Goal: Navigation & Orientation: Find specific page/section

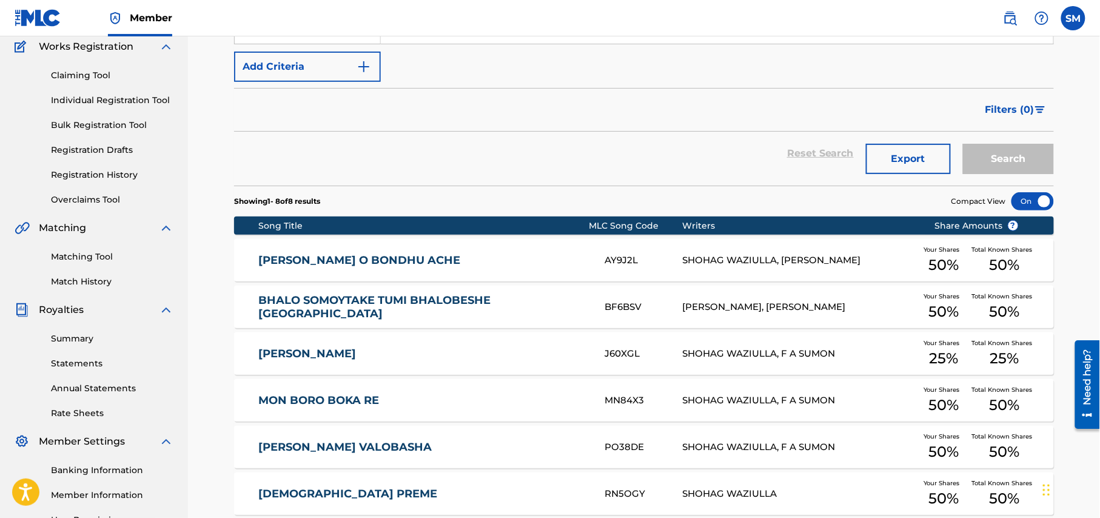
scroll to position [161, 0]
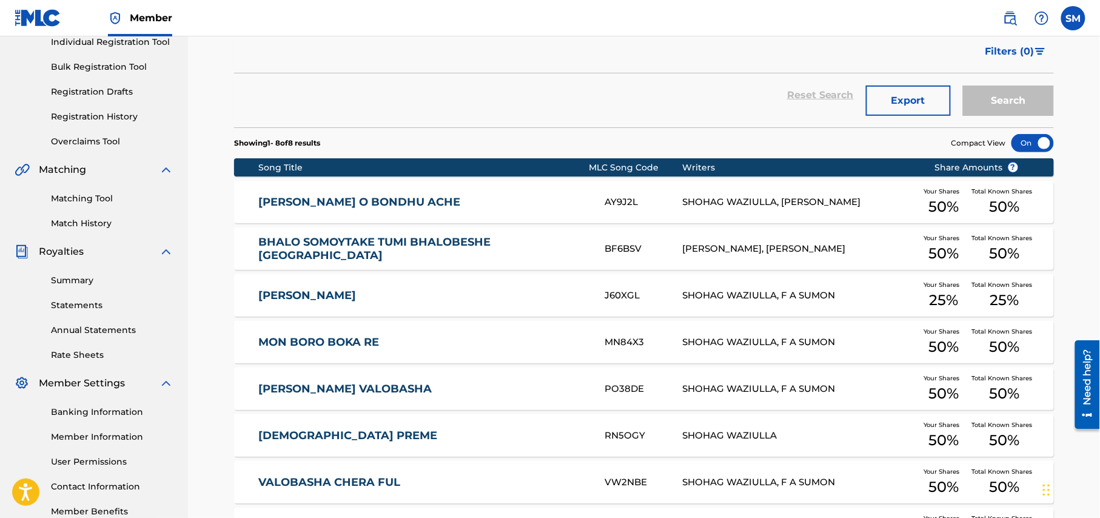
click at [109, 119] on link "Registration History" at bounding box center [112, 116] width 122 height 13
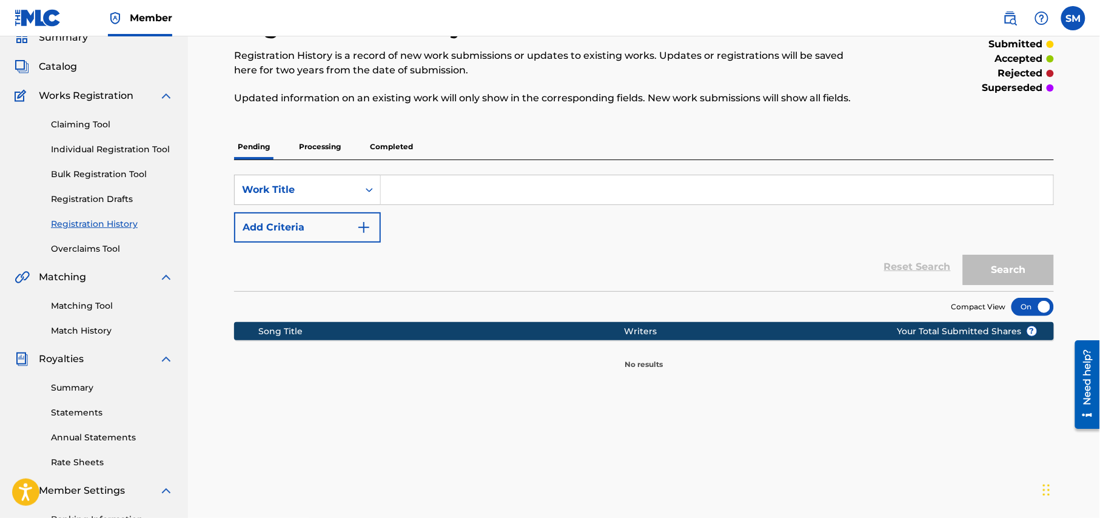
scroll to position [81, 0]
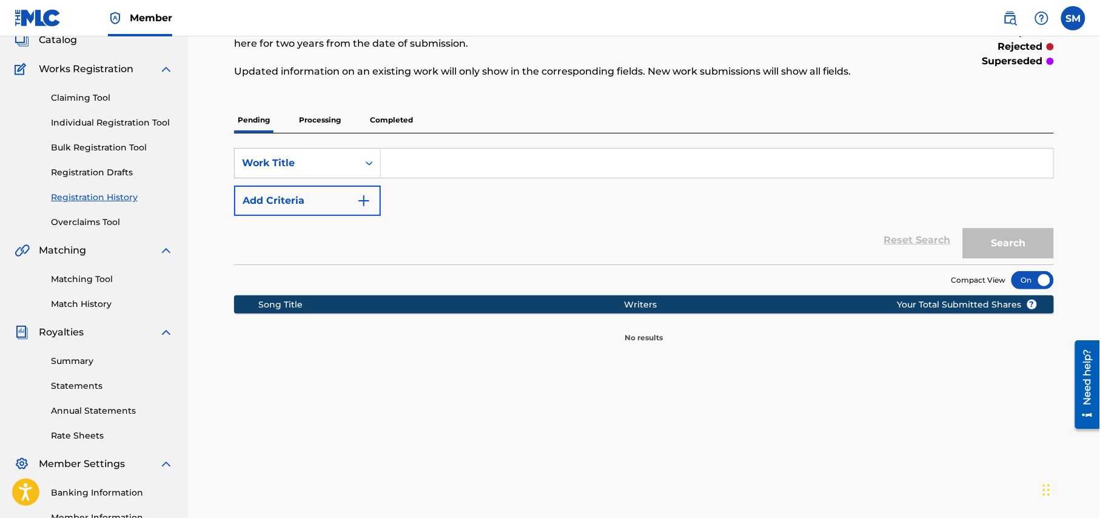
click at [379, 121] on p "Completed" at bounding box center [391, 119] width 50 height 25
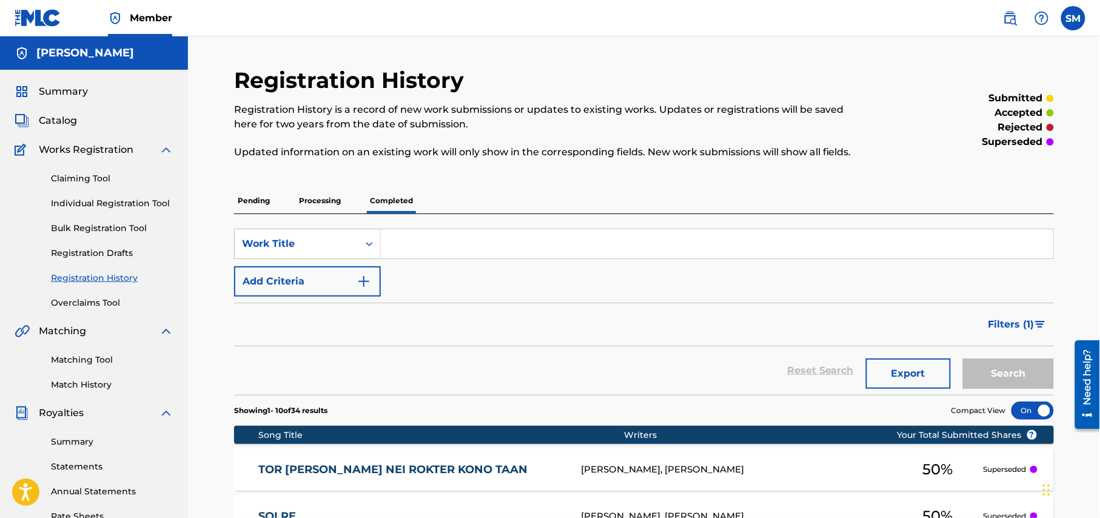
click at [69, 440] on link "Summary" at bounding box center [112, 441] width 122 height 13
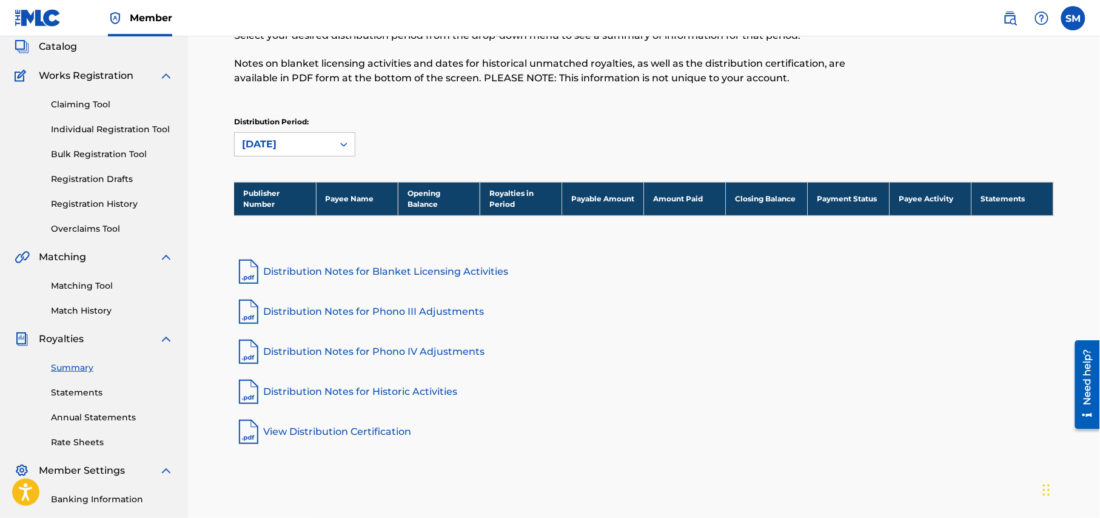
scroll to position [72, 0]
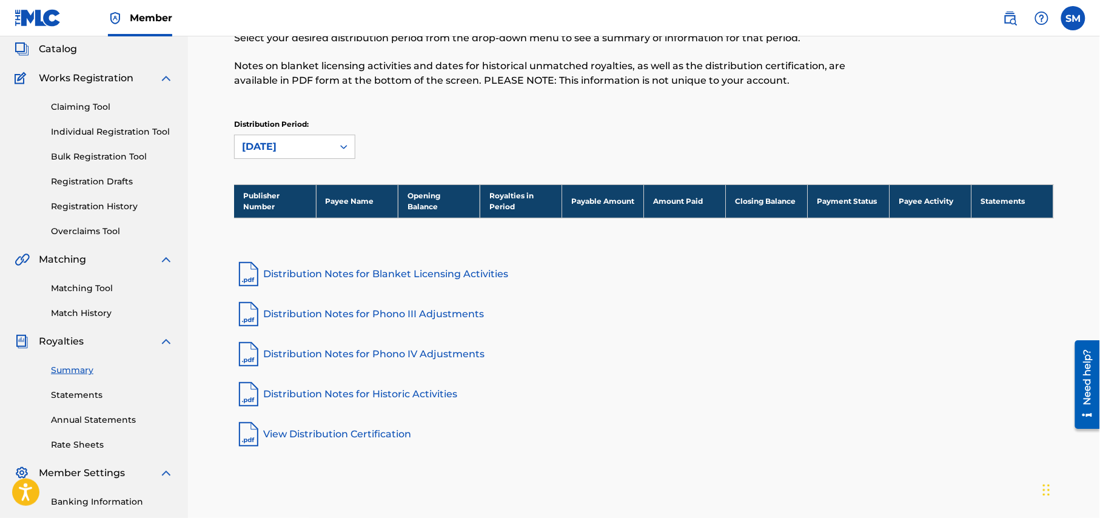
click at [71, 394] on link "Statements" at bounding box center [112, 395] width 122 height 13
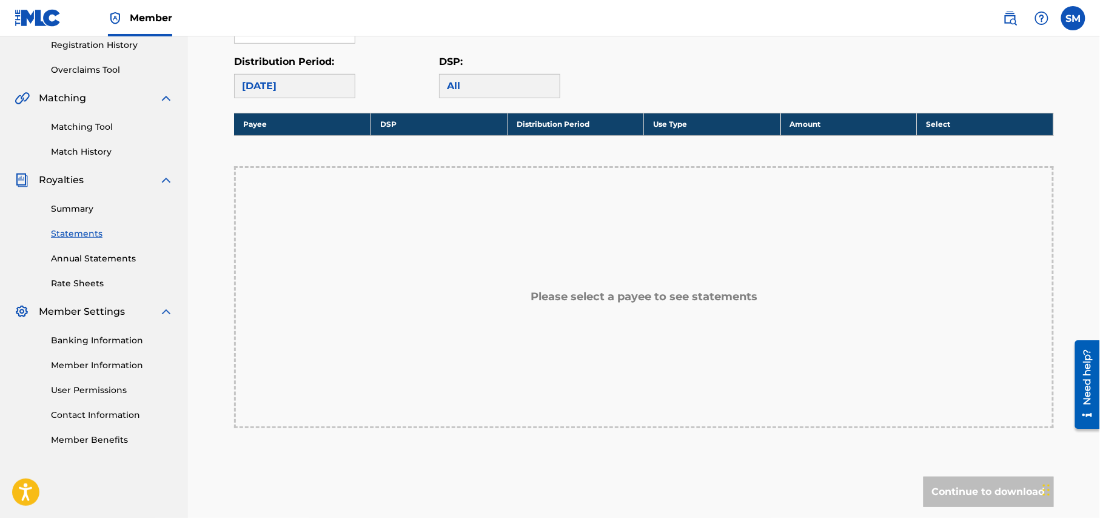
scroll to position [243, 0]
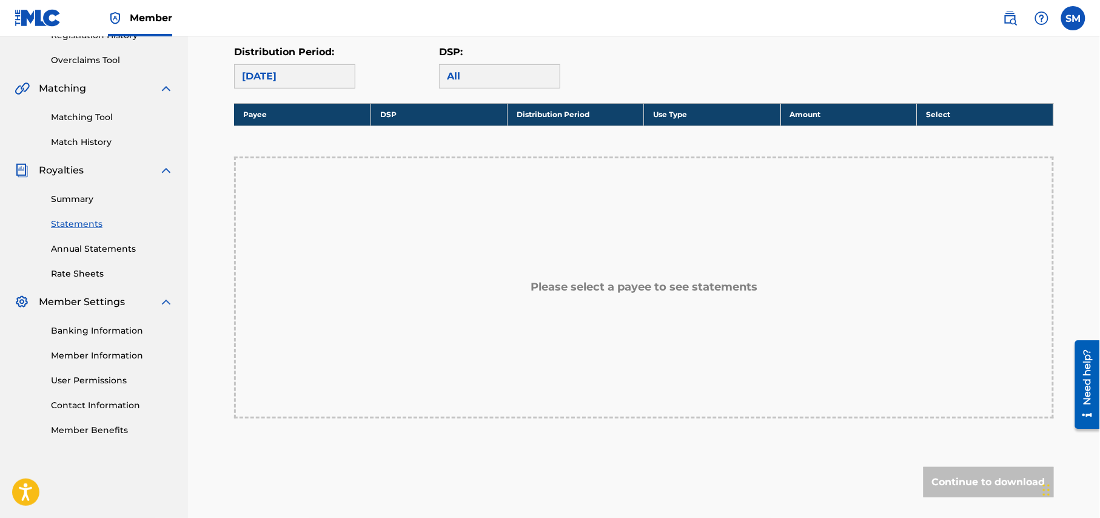
click at [76, 250] on link "Annual Statements" at bounding box center [112, 249] width 122 height 13
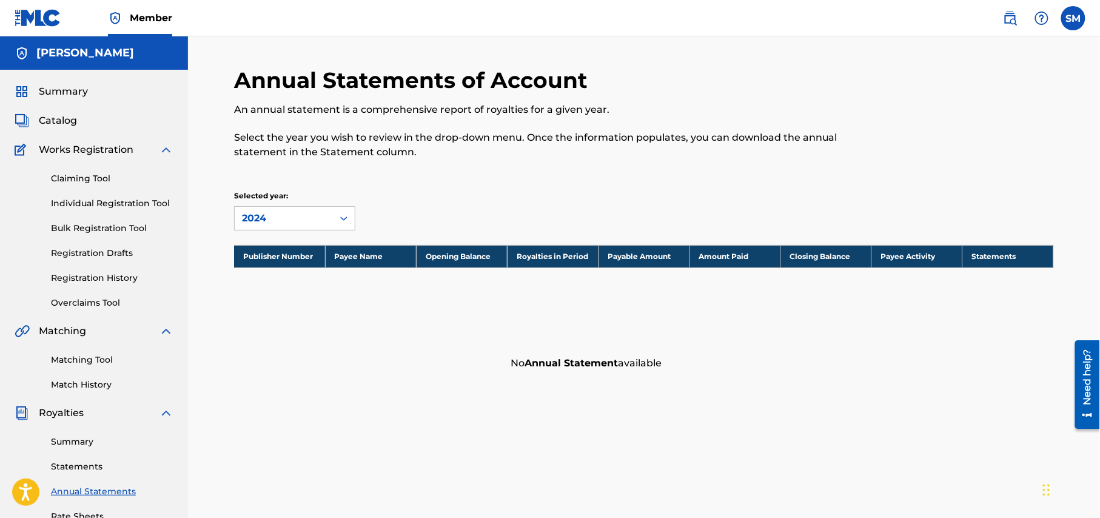
click at [81, 301] on link "Overclaims Tool" at bounding box center [112, 303] width 122 height 13
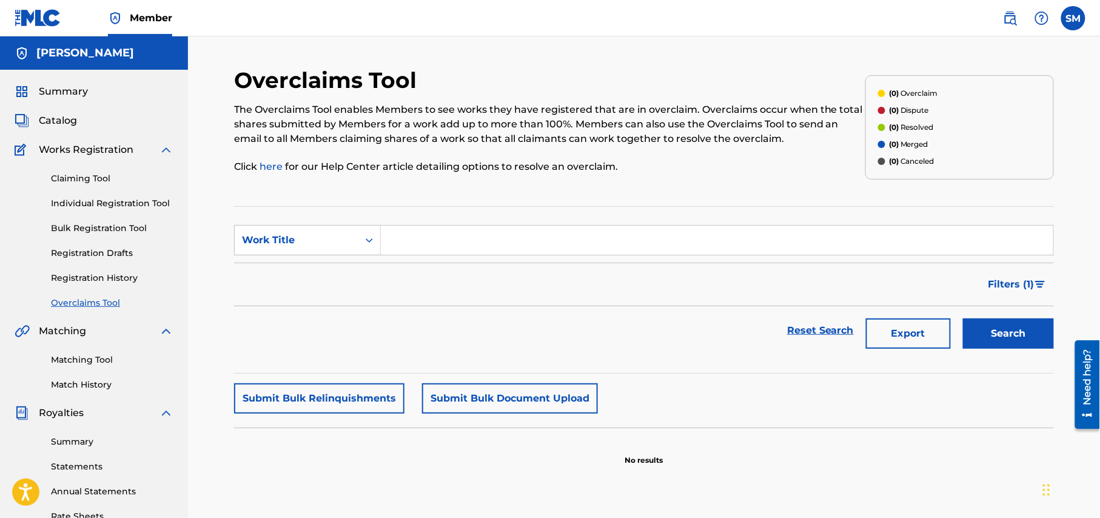
click at [49, 92] on span "Summary" at bounding box center [63, 91] width 49 height 15
